Goal: Complete application form

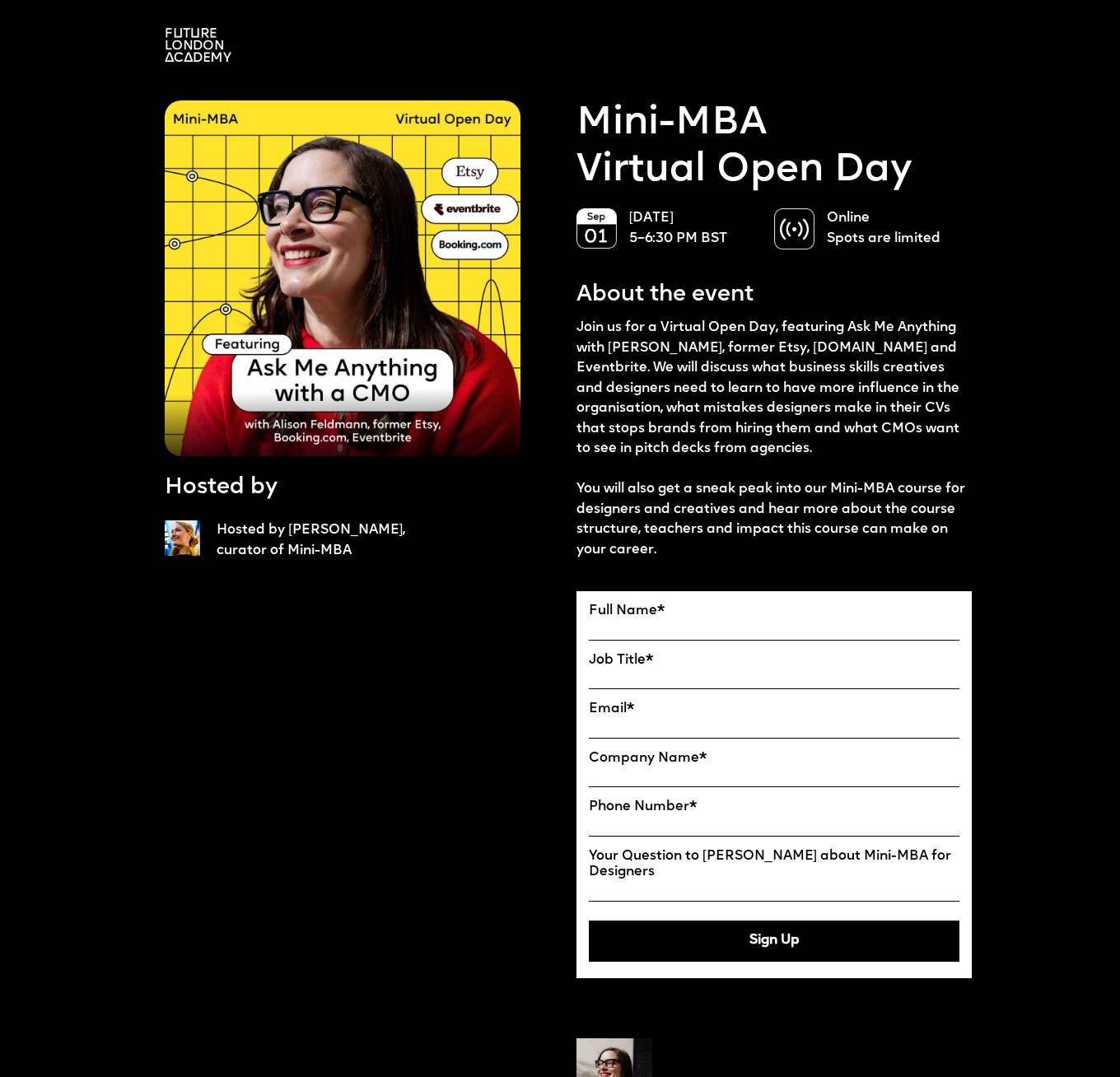
click at [665, 628] on input "Full Name" at bounding box center [774, 630] width 370 height 20
type input "**********"
